Goal: Book appointment/travel/reservation

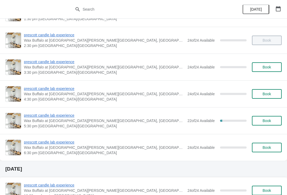
scroll to position [127, 0]
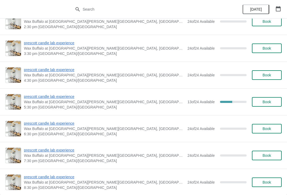
scroll to position [408, 0]
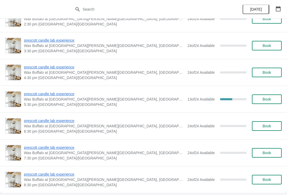
click at [65, 92] on span "prescott candle lab experience" at bounding box center [104, 93] width 161 height 5
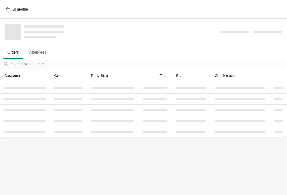
scroll to position [0, 0]
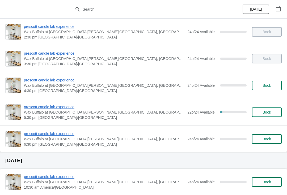
scroll to position [139, 0]
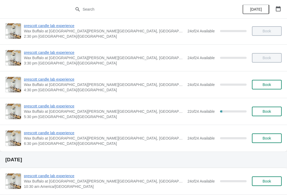
click at [67, 106] on span "prescott candle lab experience" at bounding box center [104, 105] width 161 height 5
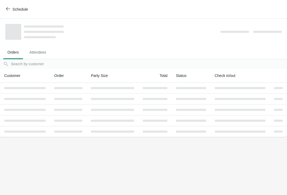
scroll to position [0, 0]
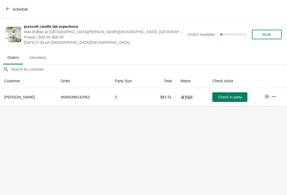
click at [275, 96] on icon "button" at bounding box center [273, 96] width 4 height 1
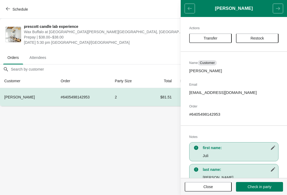
click at [213, 38] on span "Transfer" at bounding box center [210, 38] width 14 height 4
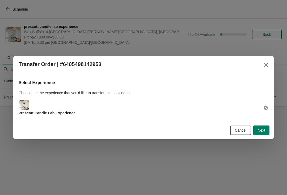
click at [28, 103] on img at bounding box center [24, 105] width 10 height 10
click at [46, 111] on span "Prescott Candle Lab Experience" at bounding box center [47, 113] width 57 height 4
click at [262, 130] on span "Next" at bounding box center [261, 130] width 8 height 4
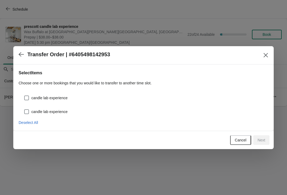
click at [60, 97] on span "candle lab experience" at bounding box center [49, 97] width 36 height 5
click at [24, 96] on input "candle lab experience" at bounding box center [24, 96] width 0 height 0
checkbox input "true"
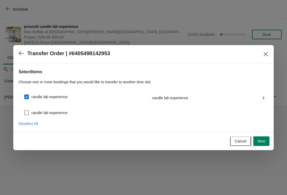
click at [28, 112] on span at bounding box center [26, 112] width 5 height 5
click at [24, 111] on input "candle lab experience" at bounding box center [24, 110] width 0 height 0
checkbox input "true"
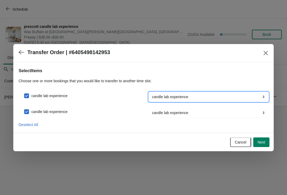
click at [196, 95] on select "candle lab experience" at bounding box center [208, 97] width 119 height 10
click at [262, 142] on span "Next" at bounding box center [261, 142] width 8 height 4
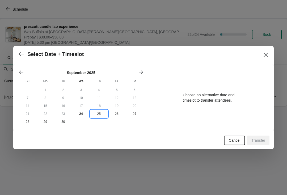
click at [100, 114] on button "25" at bounding box center [99, 114] width 18 height 8
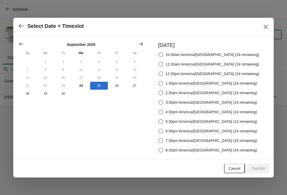
click at [163, 122] on span at bounding box center [160, 121] width 5 height 5
click at [158, 119] on input "5:30pm America/Chicago (13 remaining)" at bounding box center [158, 119] width 0 height 0
radio input "true"
click at [261, 168] on span "Transfer" at bounding box center [258, 168] width 14 height 4
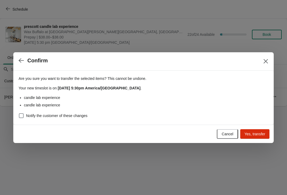
click at [260, 134] on span "Yes, transfer" at bounding box center [254, 134] width 21 height 4
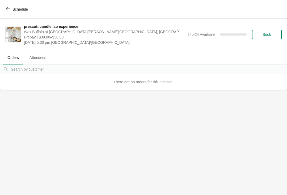
click at [9, 6] on button "Schedule" at bounding box center [17, 10] width 29 height 10
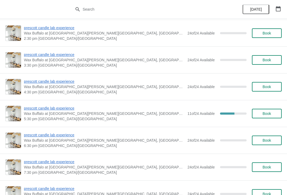
scroll to position [410, 0]
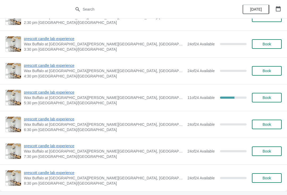
click at [65, 94] on span "prescott candle lab experience" at bounding box center [104, 92] width 161 height 5
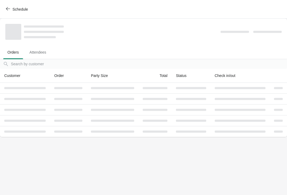
scroll to position [0, 0]
